Goal: Task Accomplishment & Management: Use online tool/utility

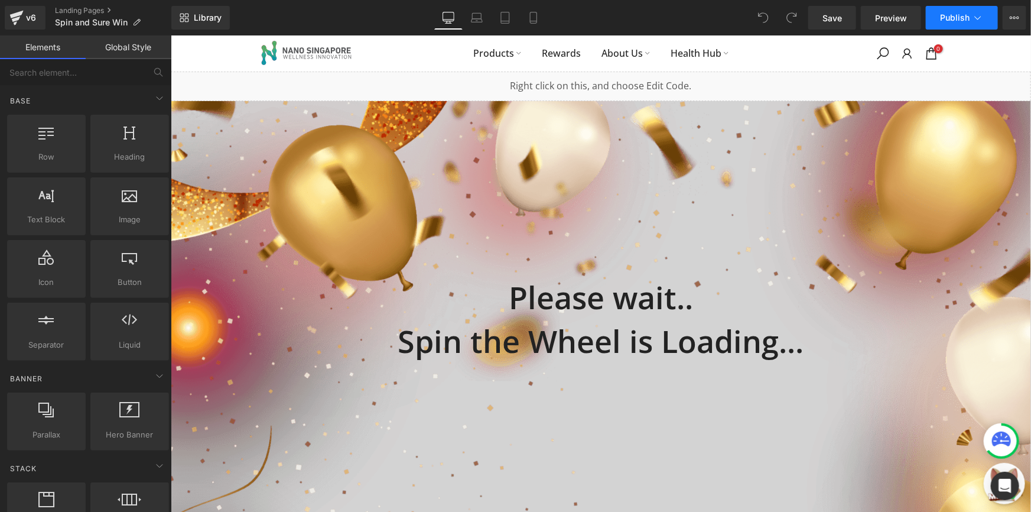
click at [936, 24] on button "Publish" at bounding box center [962, 18] width 72 height 24
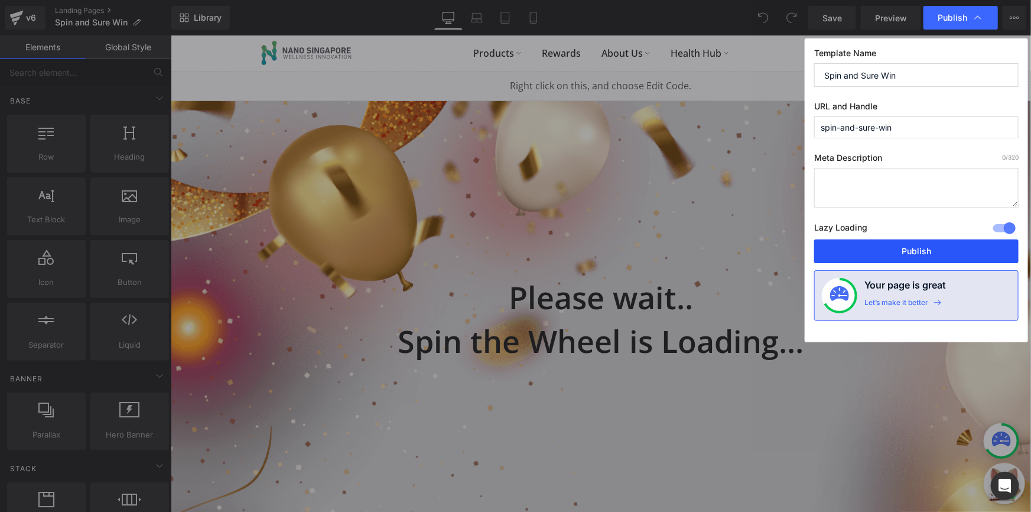
click at [895, 250] on button "Publish" at bounding box center [916, 251] width 204 height 24
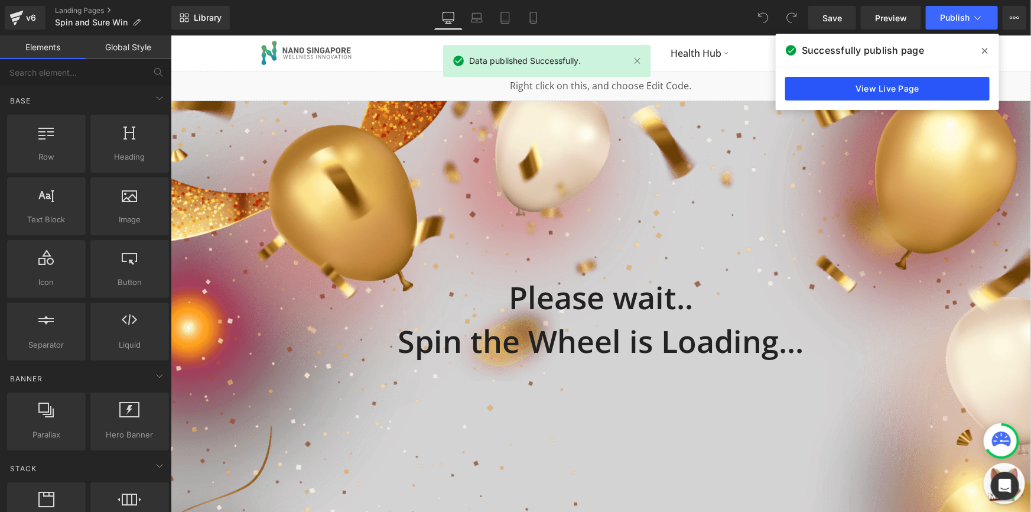
click at [866, 92] on link "View Live Page" at bounding box center [887, 89] width 204 height 24
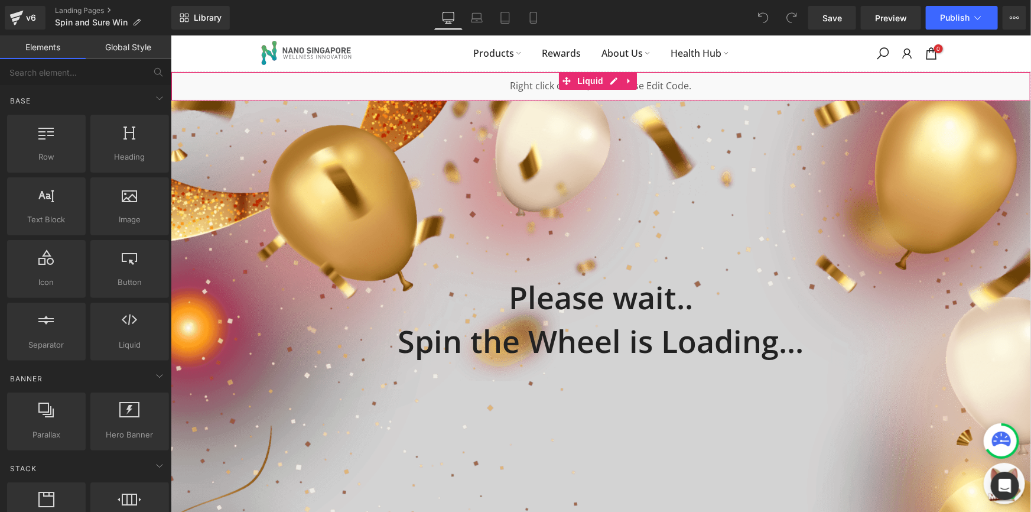
click at [334, 84] on div "Liquid" at bounding box center [600, 86] width 860 height 30
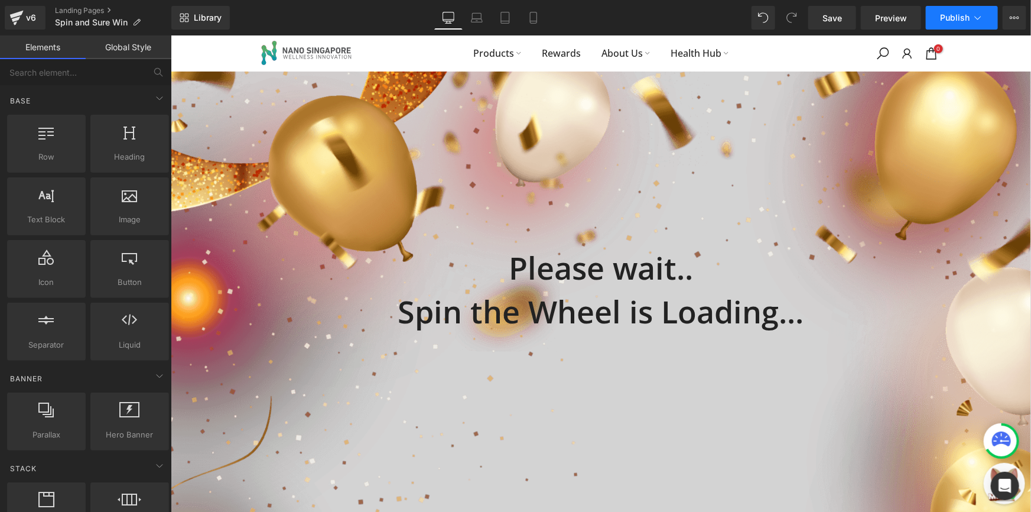
click at [963, 22] on span "Publish" at bounding box center [955, 17] width 30 height 9
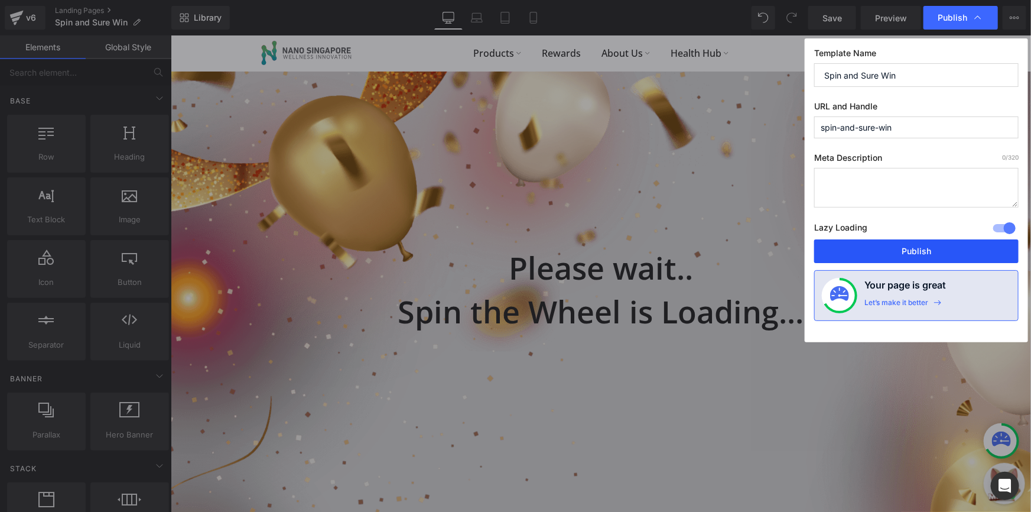
click at [865, 249] on button "Publish" at bounding box center [916, 251] width 204 height 24
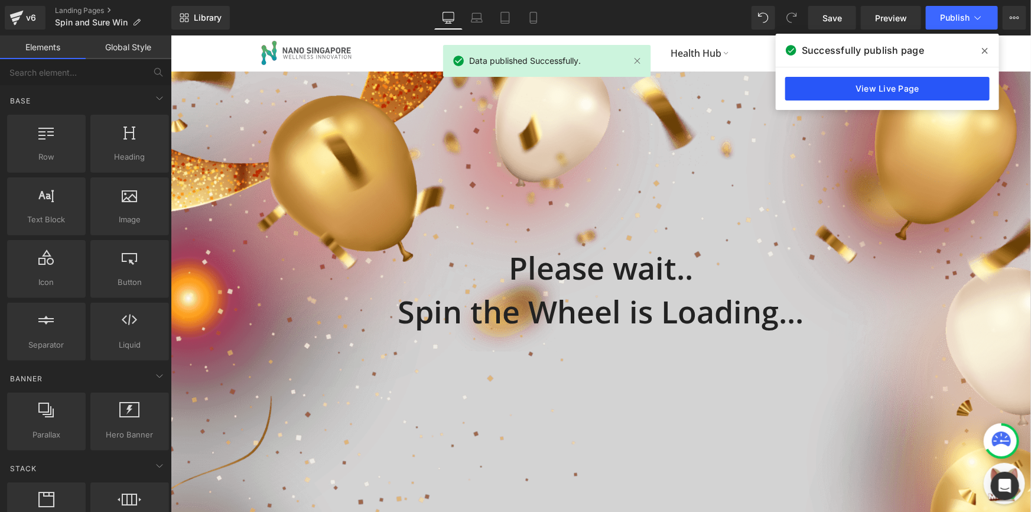
click at [902, 90] on link "View Live Page" at bounding box center [887, 89] width 204 height 24
